Goal: Task Accomplishment & Management: Manage account settings

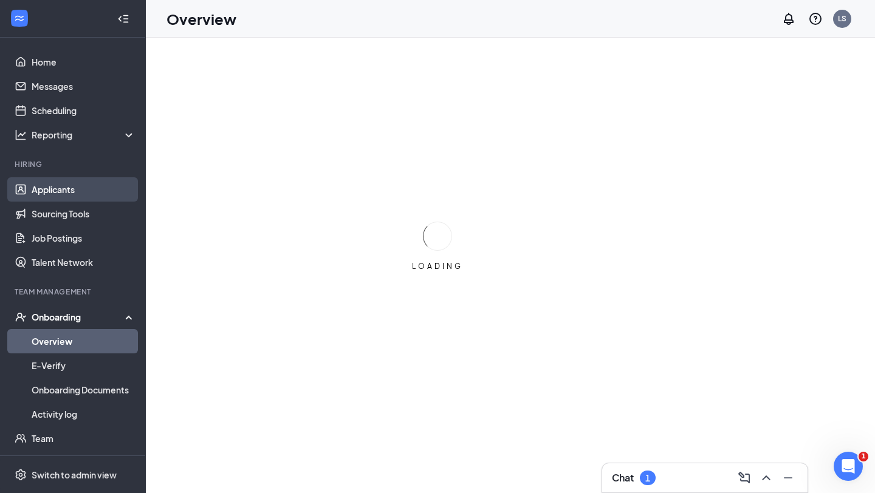
click at [51, 186] on link "Applicants" at bounding box center [84, 189] width 104 height 24
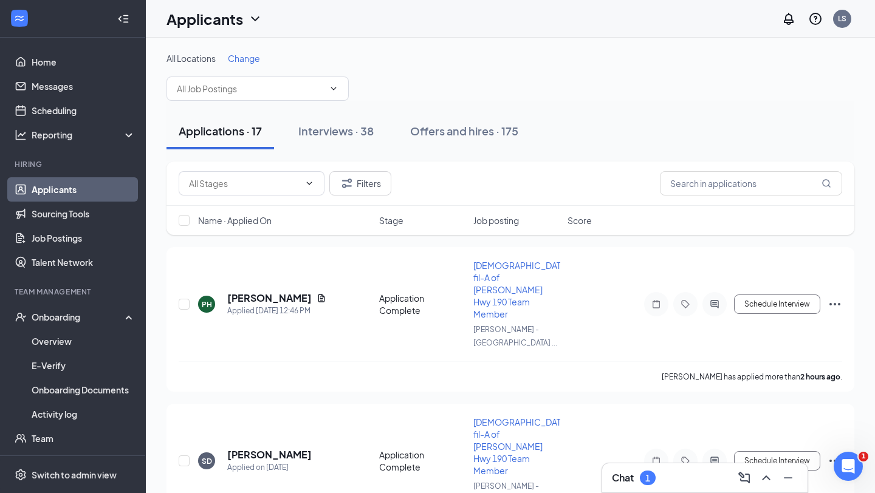
click at [661, 484] on div "Chat 1" at bounding box center [705, 477] width 186 height 19
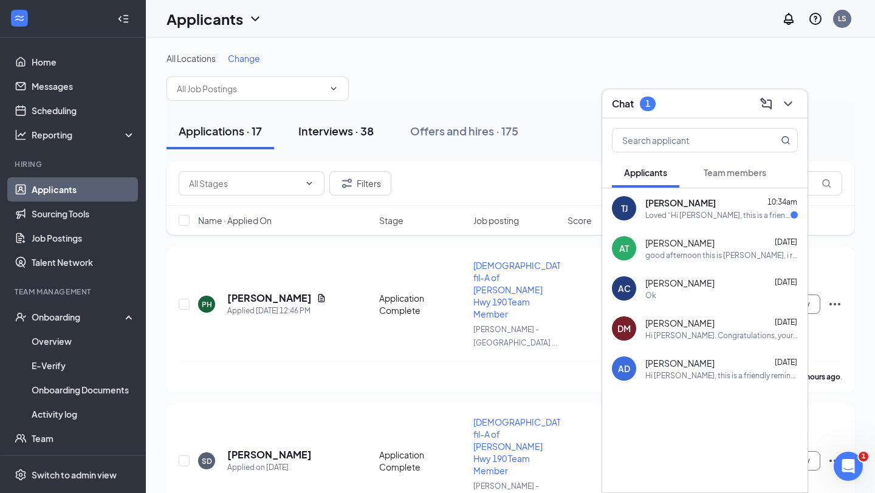
click at [371, 137] on div "Interviews · 38" at bounding box center [335, 130] width 75 height 15
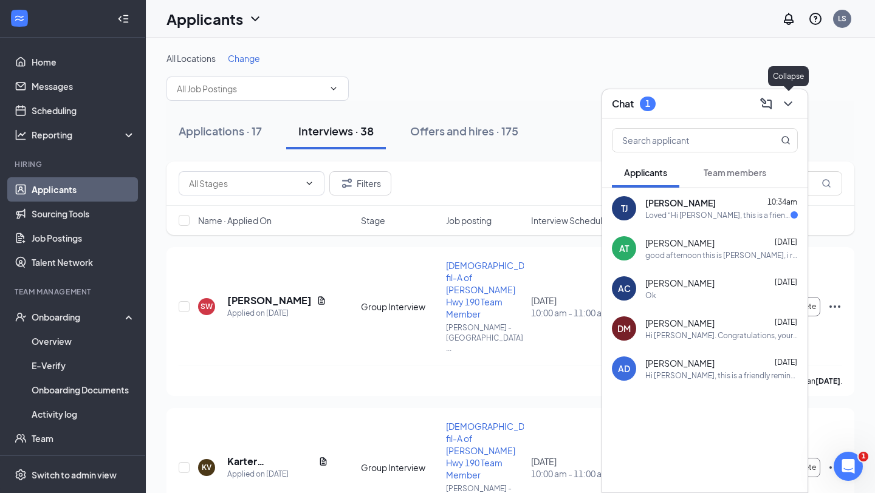
click at [784, 105] on icon "ChevronDown" at bounding box center [788, 104] width 15 height 15
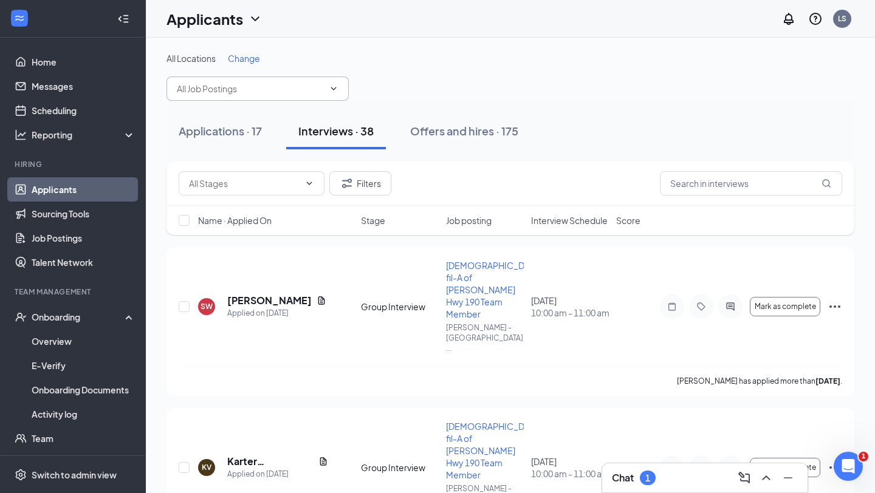
drag, startPoint x: 234, startPoint y: 129, endPoint x: 326, endPoint y: 80, distance: 104.9
click at [234, 129] on div "Applications · 17" at bounding box center [220, 130] width 83 height 15
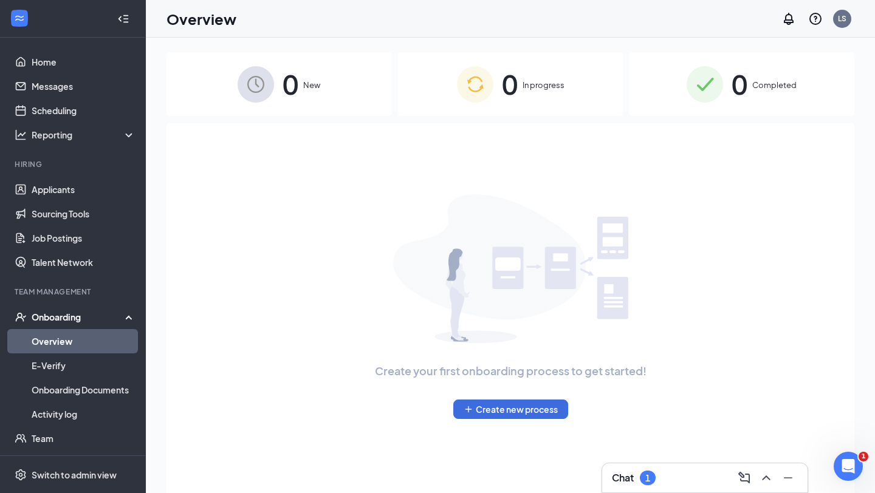
click at [662, 473] on div "Chat 1" at bounding box center [705, 477] width 186 height 19
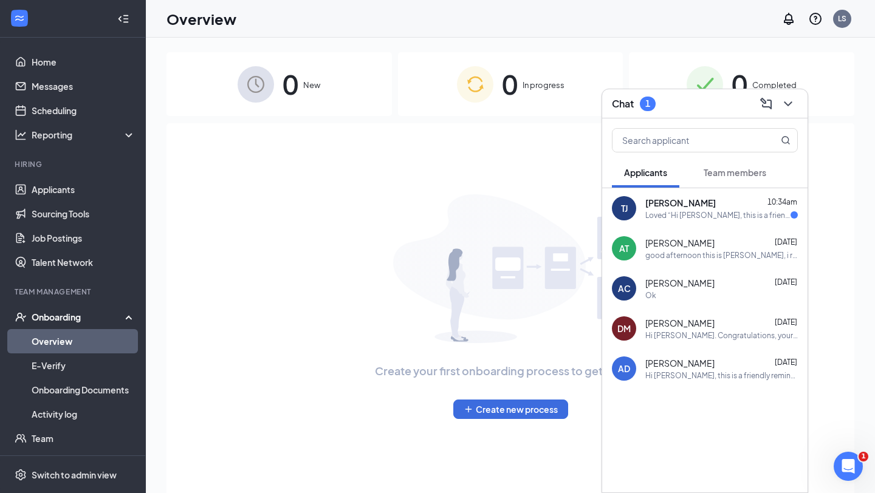
click at [702, 211] on div "Loved “Hi [PERSON_NAME], this is a friendly reminder. Your meeting with [DEMOGR…" at bounding box center [717, 215] width 145 height 10
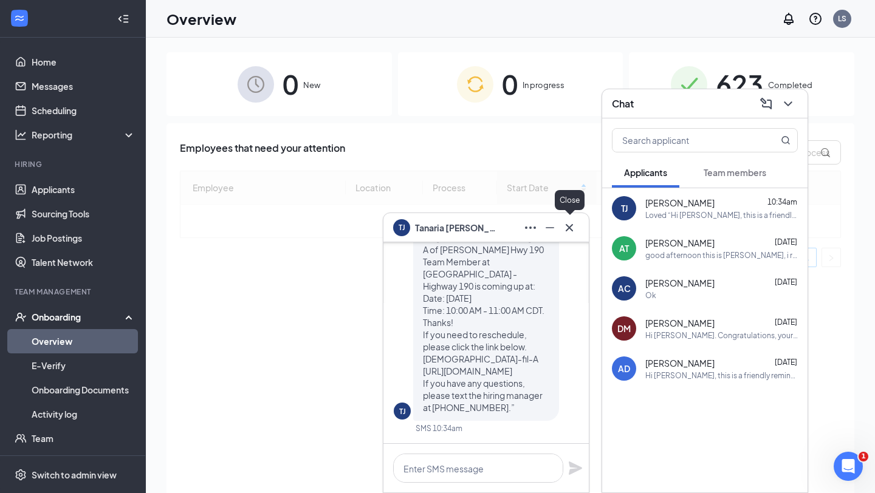
click at [567, 224] on icon "Cross" at bounding box center [569, 228] width 15 height 15
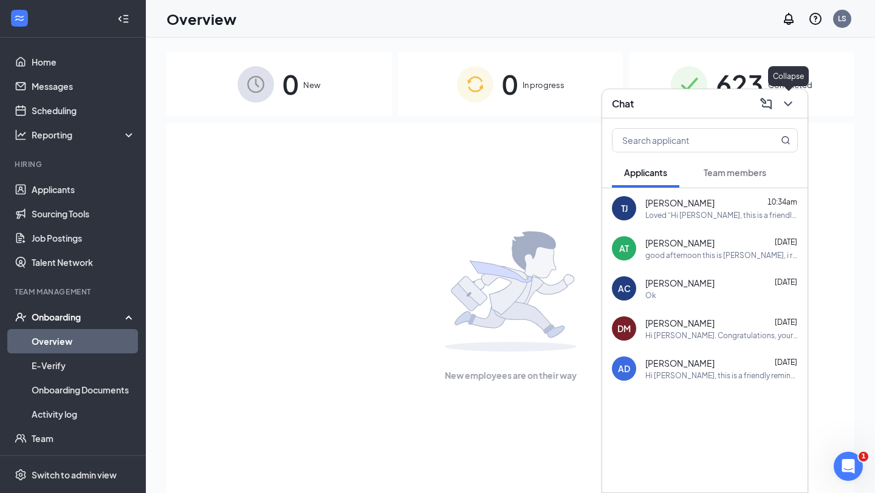
click at [783, 105] on icon "ChevronDown" at bounding box center [788, 104] width 15 height 15
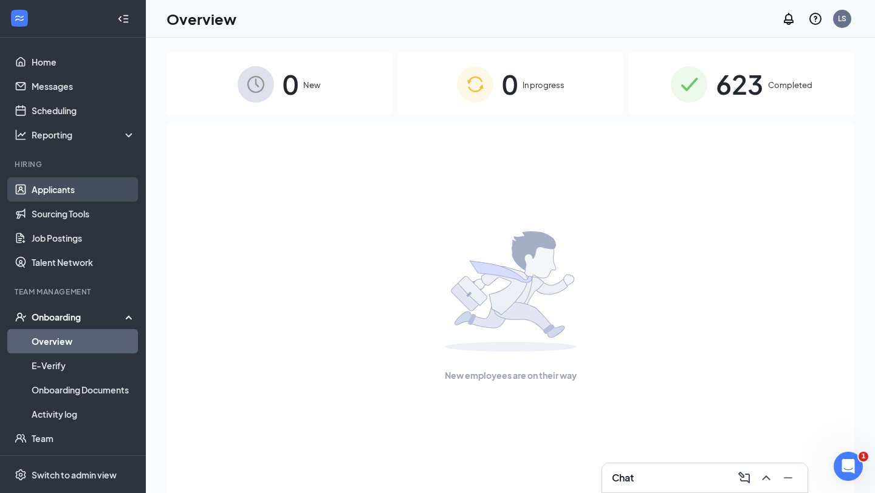
click at [64, 186] on link "Applicants" at bounding box center [84, 189] width 104 height 24
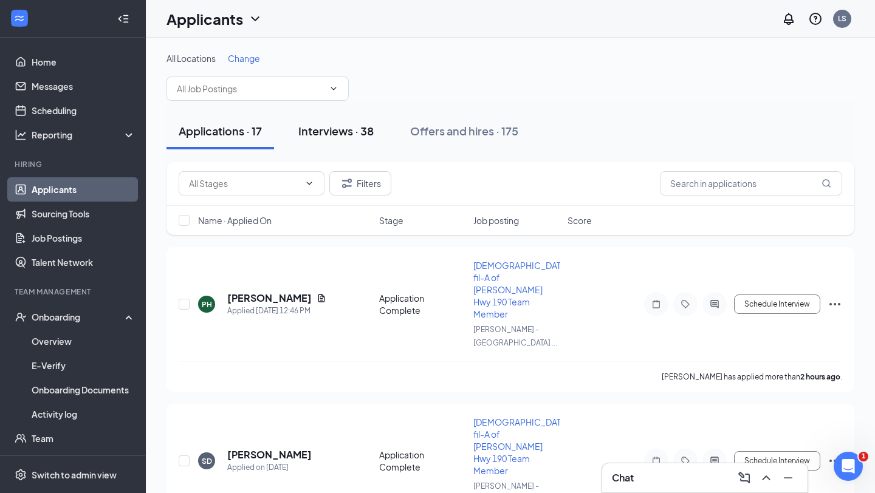
click at [344, 135] on div "Interviews · 38" at bounding box center [335, 130] width 75 height 15
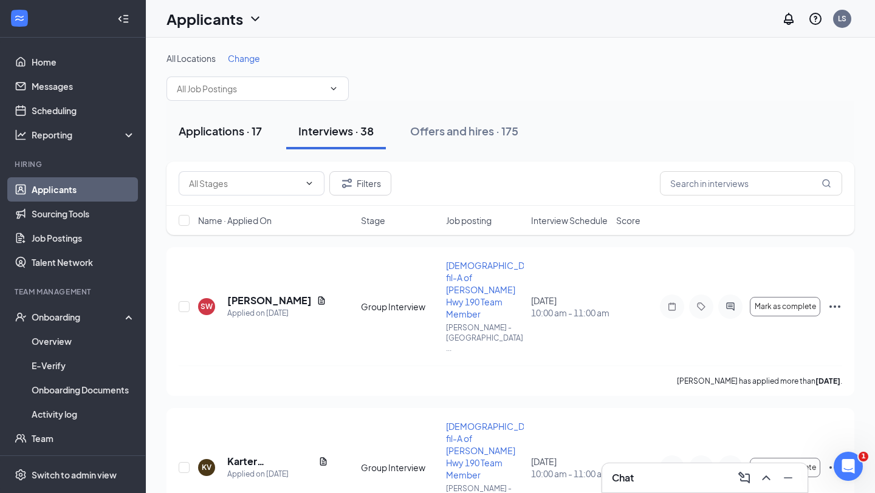
click at [202, 136] on div "Applications · 17" at bounding box center [220, 130] width 83 height 15
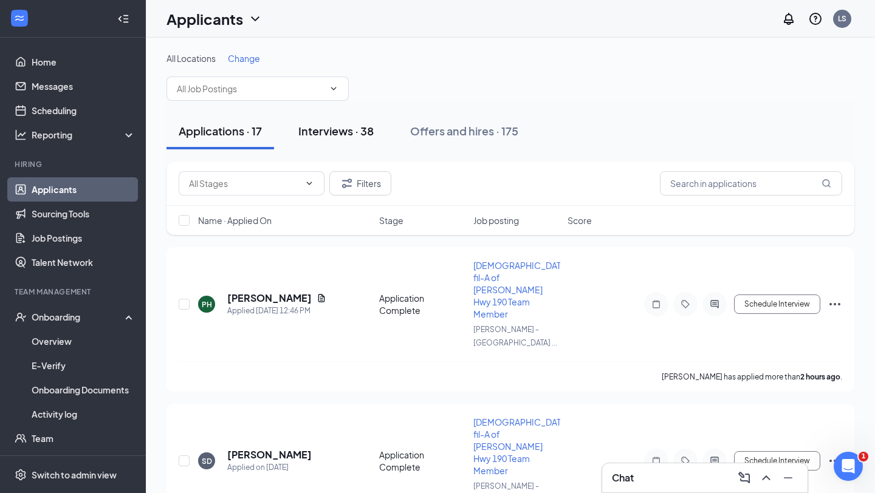
click at [313, 139] on button "Interviews · 38" at bounding box center [336, 131] width 100 height 36
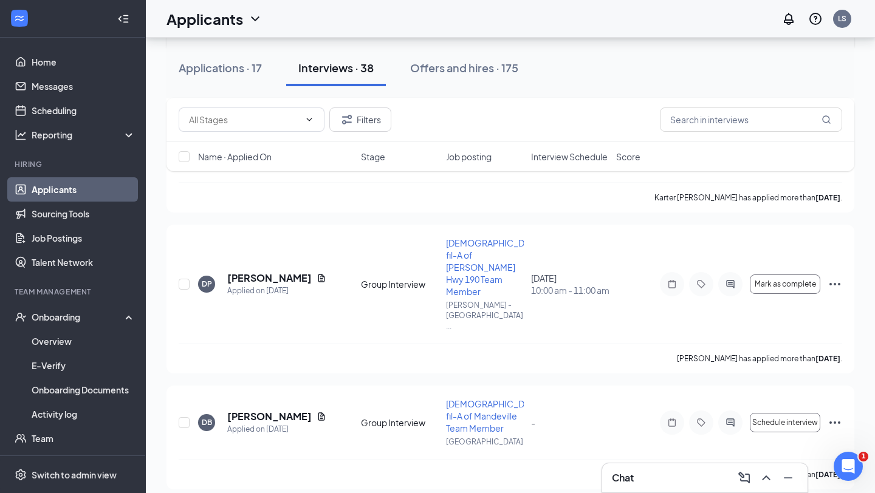
scroll to position [341, 0]
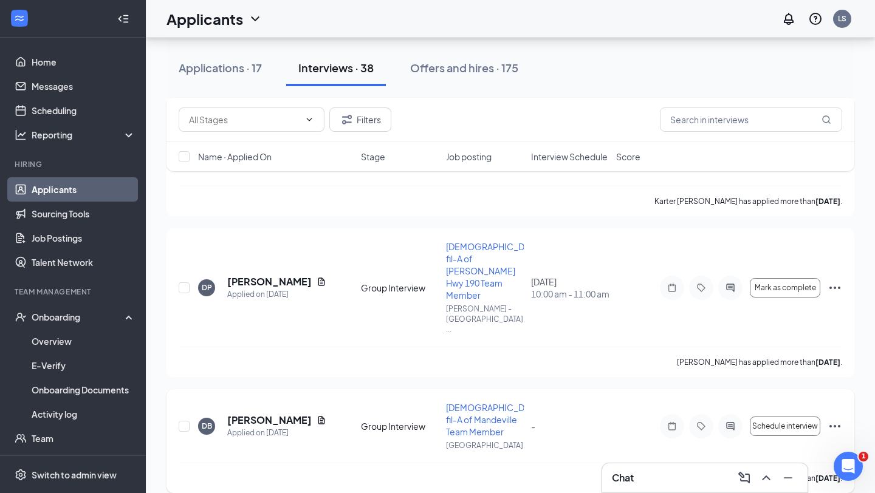
click at [830, 425] on icon "Ellipses" at bounding box center [834, 426] width 11 height 2
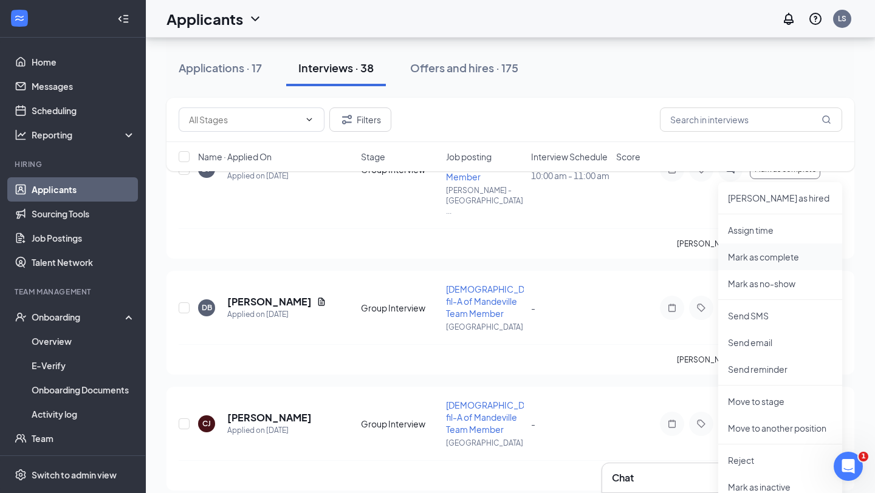
scroll to position [462, 0]
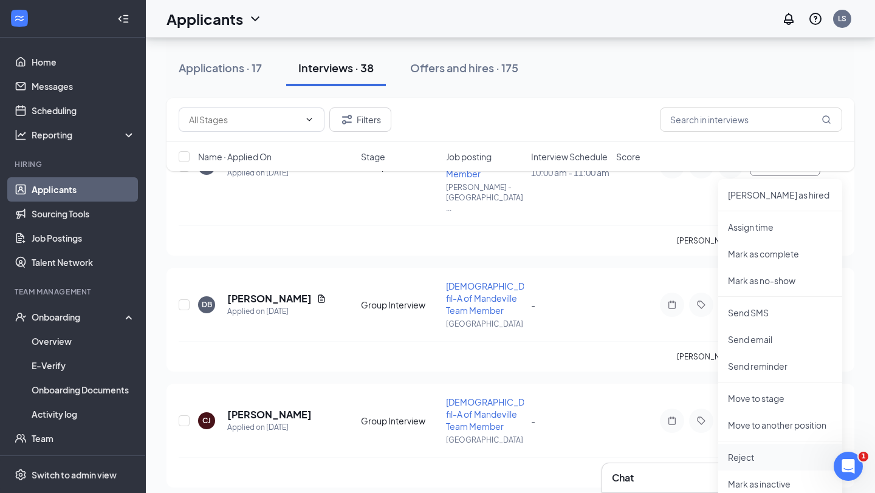
click at [759, 450] on li "Reject" at bounding box center [780, 457] width 124 height 27
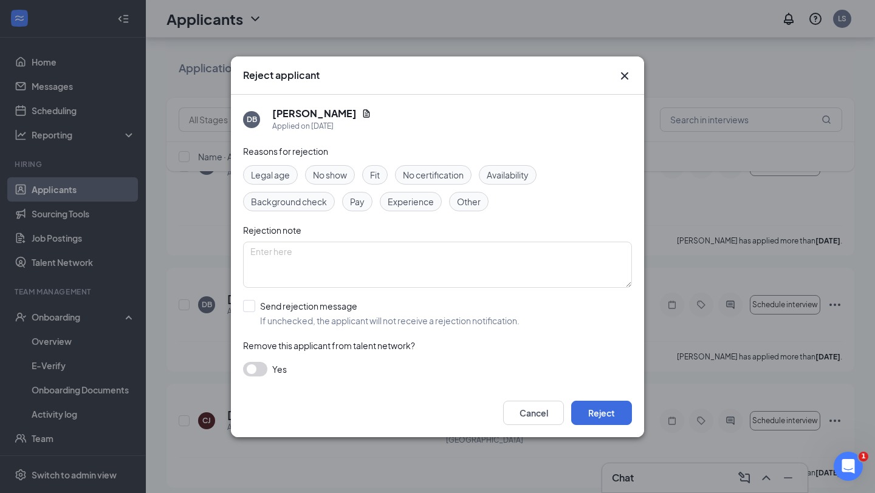
click at [378, 177] on span "Fit" at bounding box center [375, 174] width 10 height 13
click at [286, 310] on input "Send rejection message If unchecked, the applicant will not receive a rejection…" at bounding box center [381, 313] width 276 height 27
checkbox input "true"
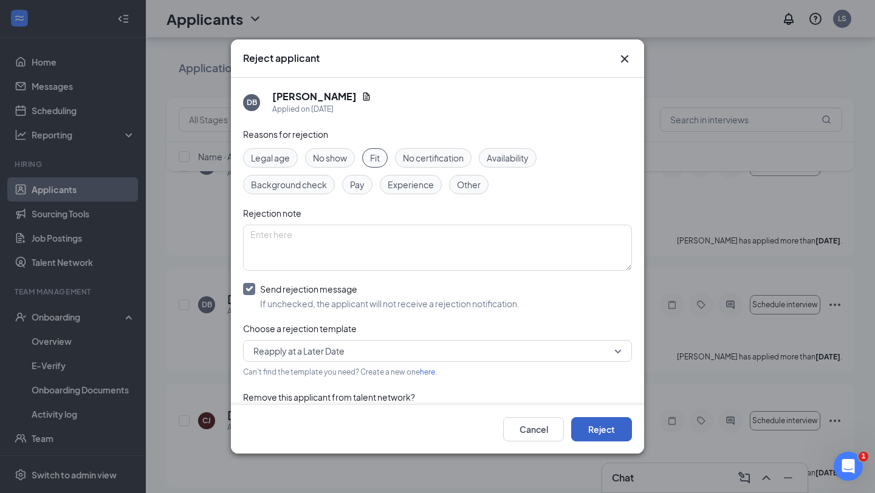
click at [611, 427] on button "Reject" at bounding box center [601, 429] width 61 height 24
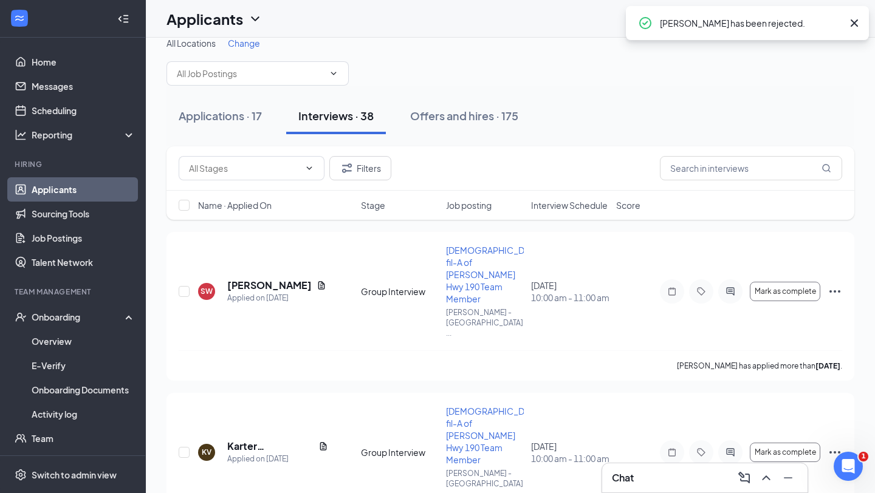
scroll to position [0, 0]
